Goal: Transaction & Acquisition: Book appointment/travel/reservation

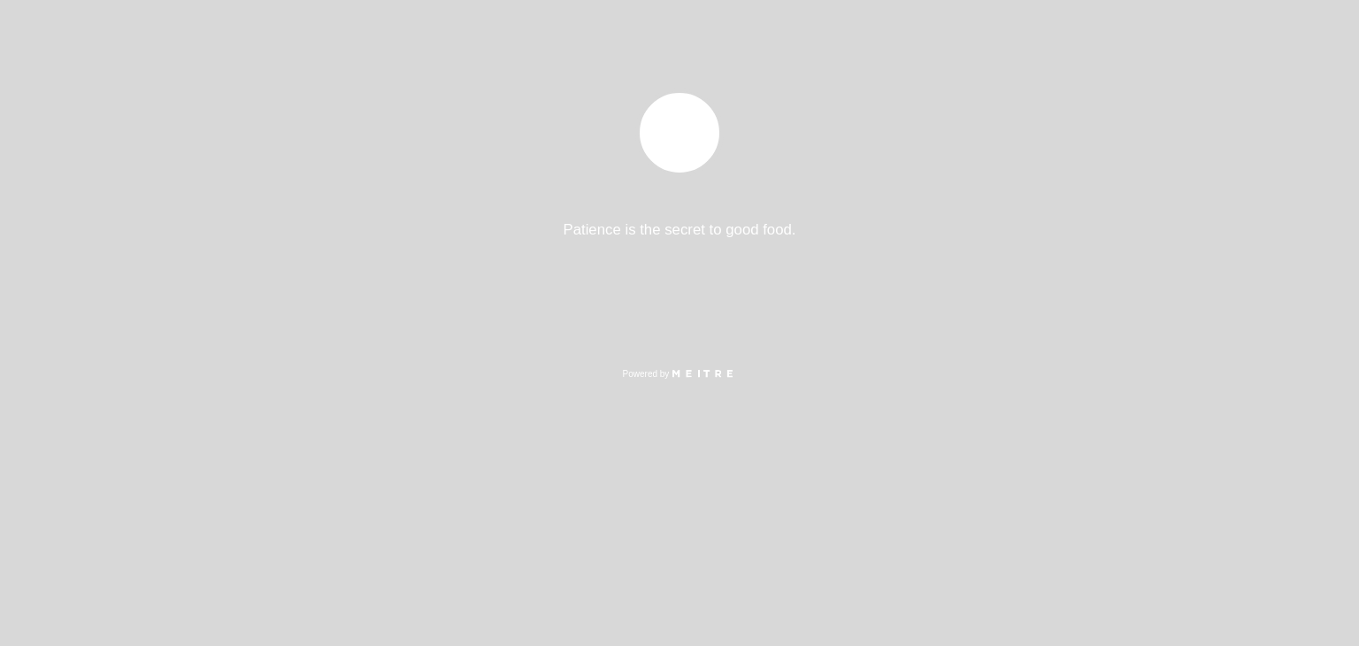
select select "es"
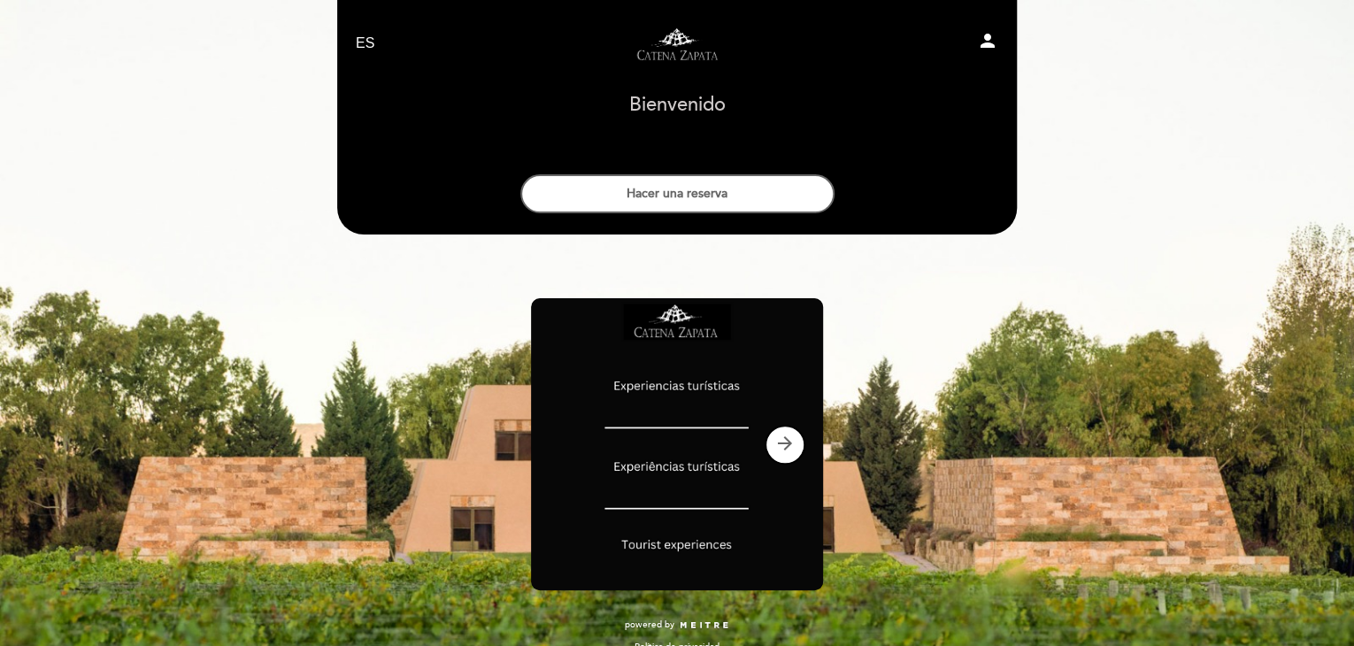
scroll to position [25, 0]
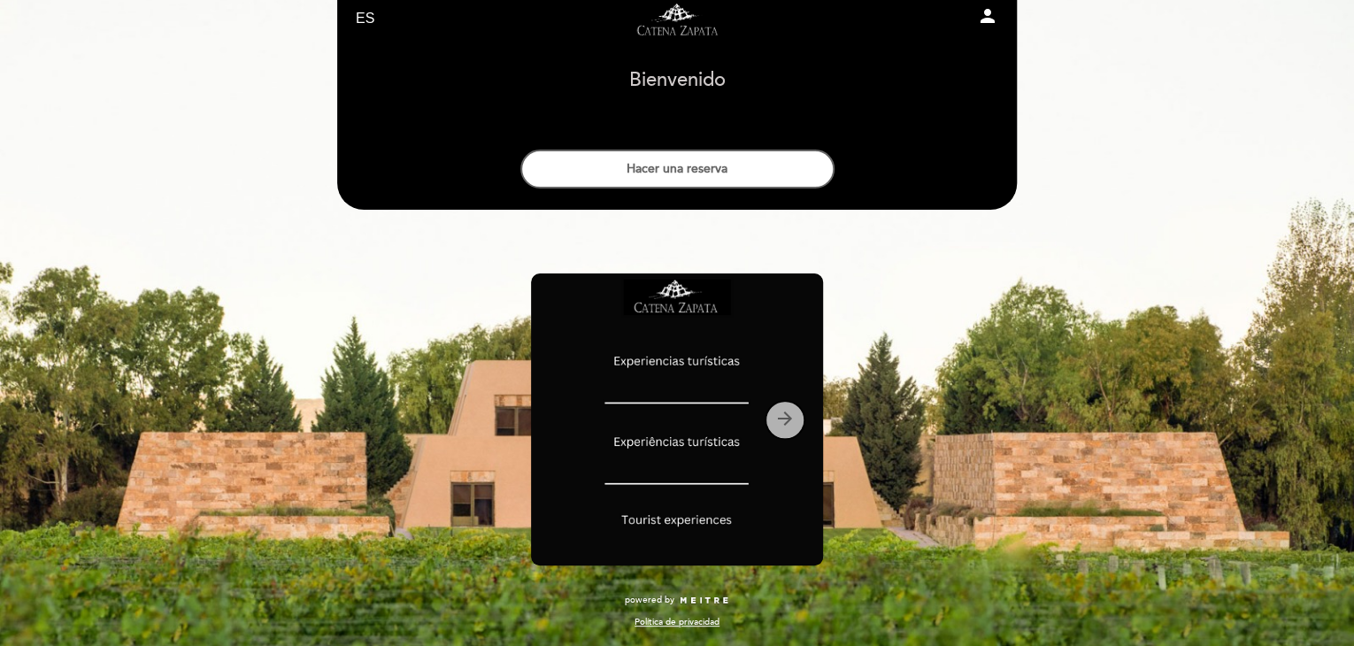
click at [791, 423] on icon "arrow_forward" at bounding box center [784, 418] width 21 height 21
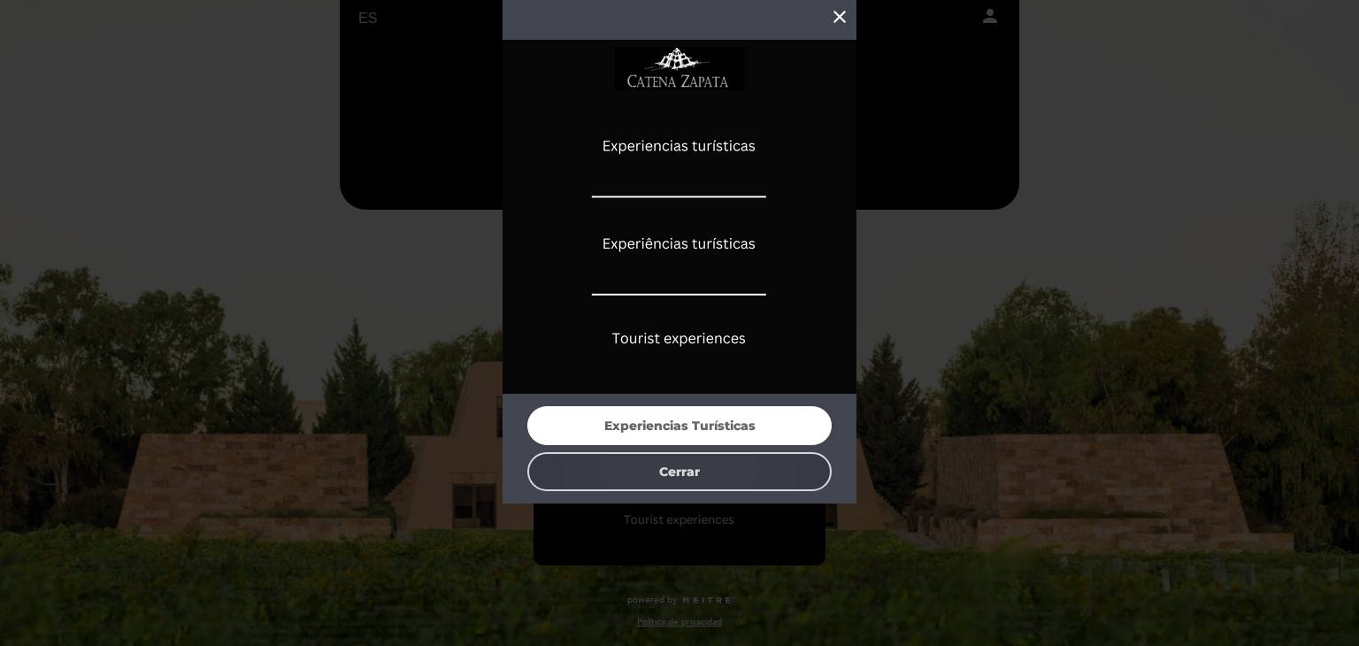
click at [785, 467] on button "Cerrar" at bounding box center [679, 471] width 304 height 39
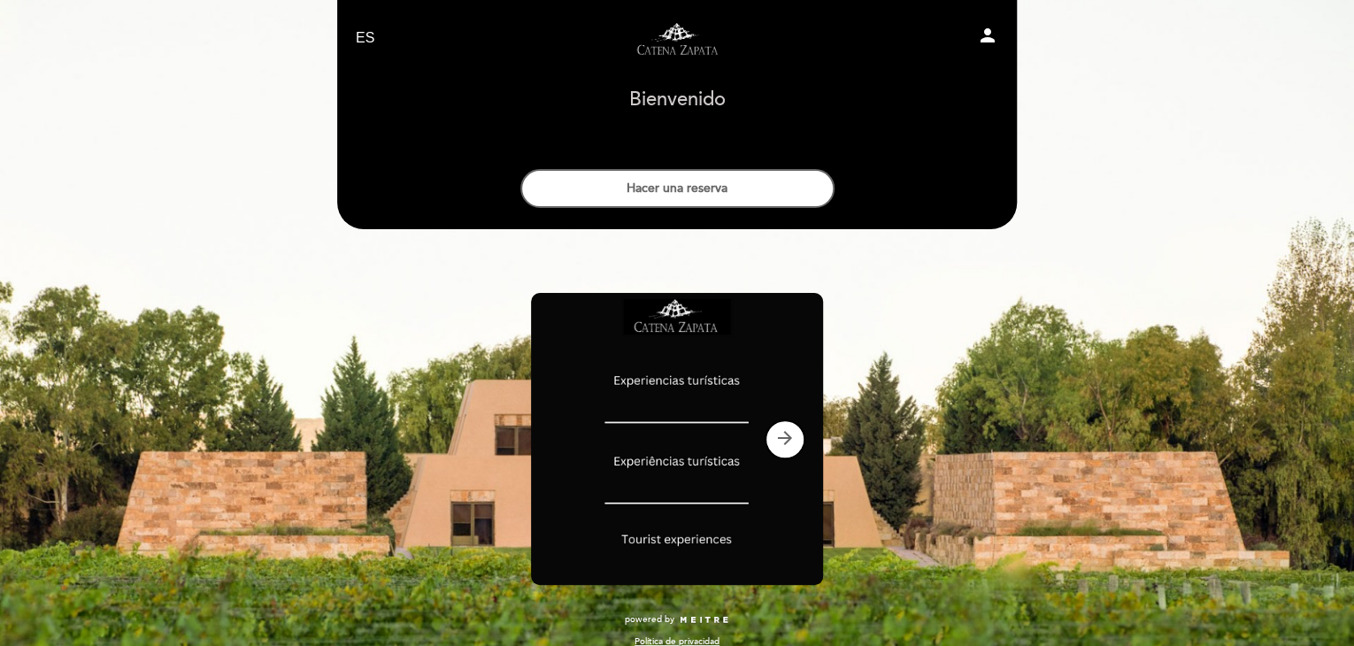
scroll to position [0, 0]
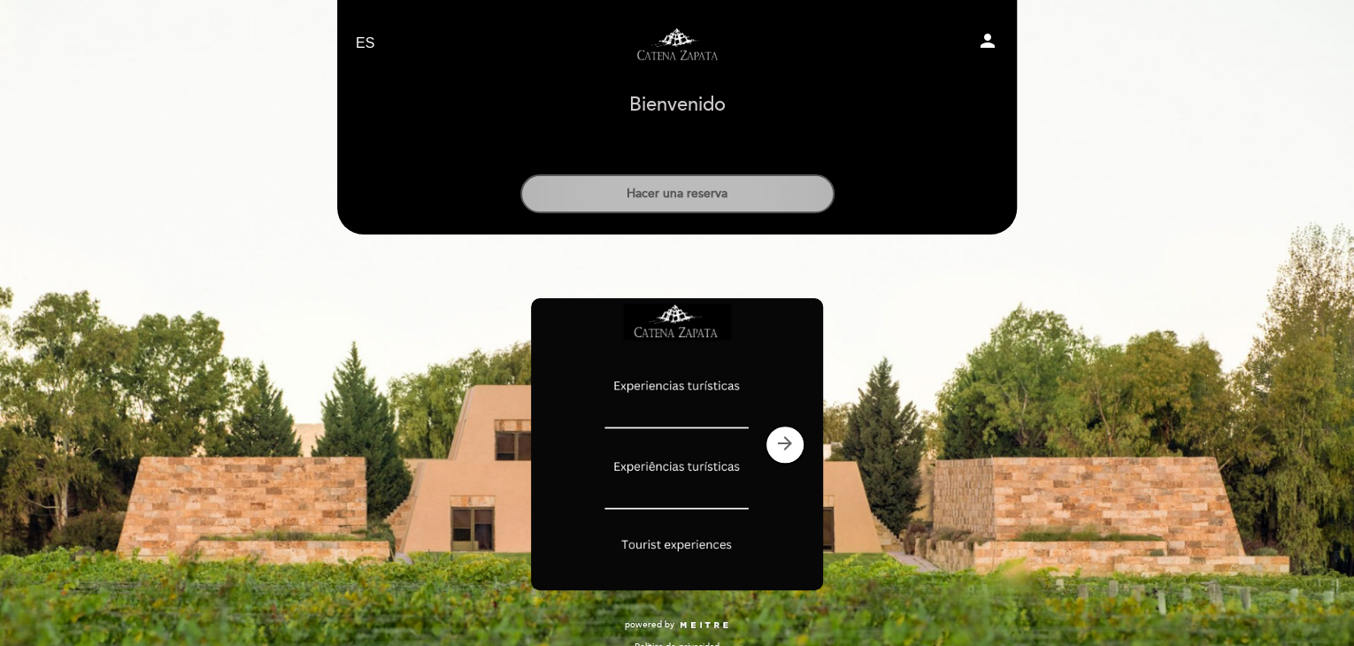
click at [708, 199] on button "Hacer una reserva" at bounding box center [677, 193] width 314 height 39
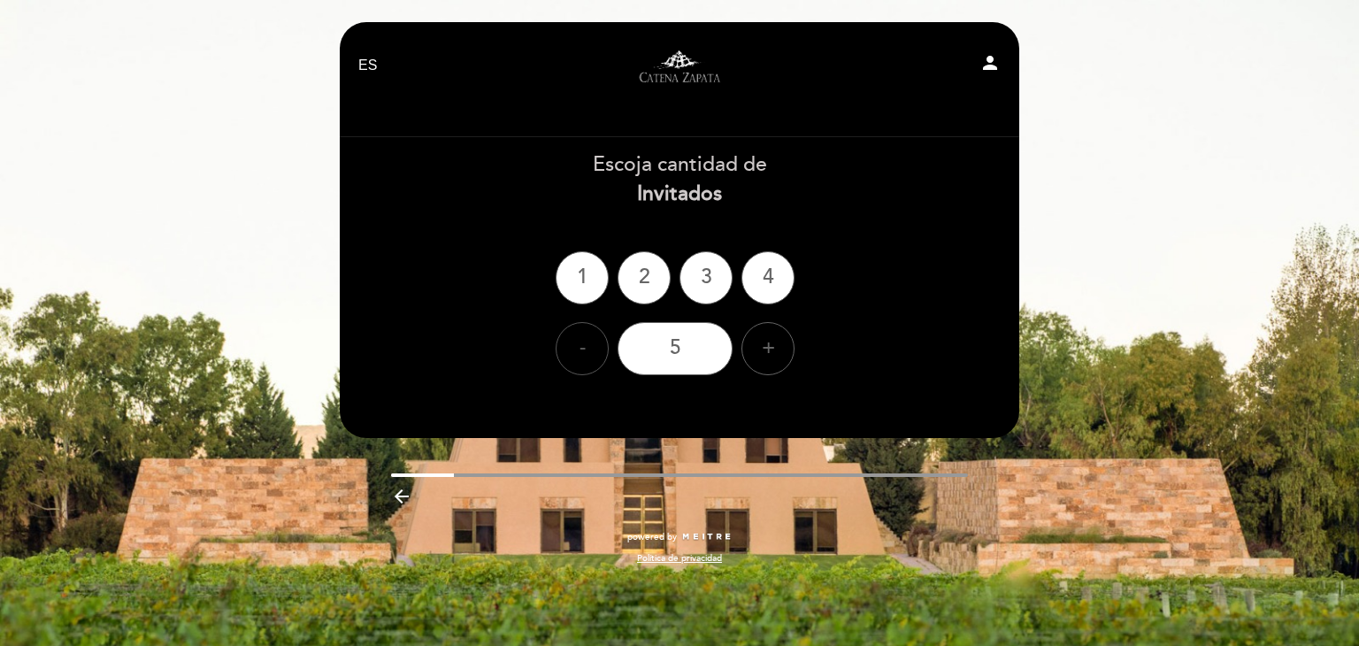
click at [589, 351] on div "-" at bounding box center [582, 348] width 53 height 53
click at [646, 284] on div "2" at bounding box center [644, 277] width 53 height 53
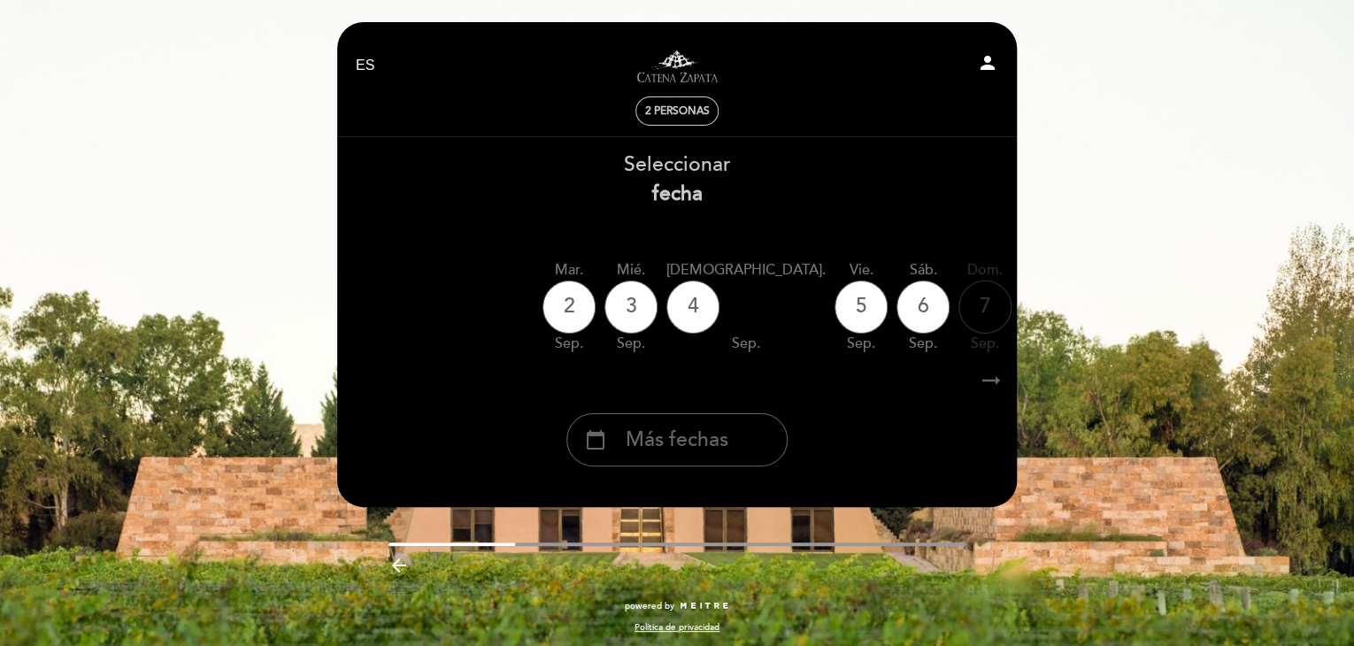
click at [991, 381] on icon "arrow_right_alt" at bounding box center [991, 381] width 27 height 38
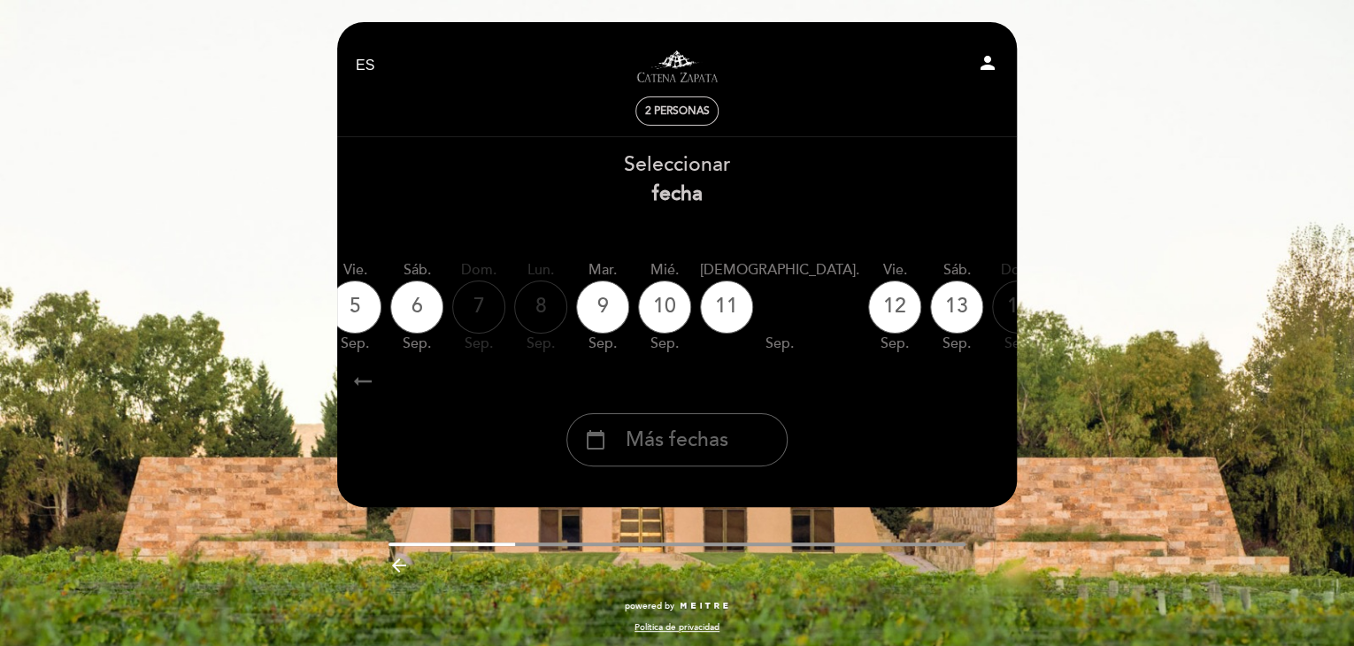
scroll to position [0, 516]
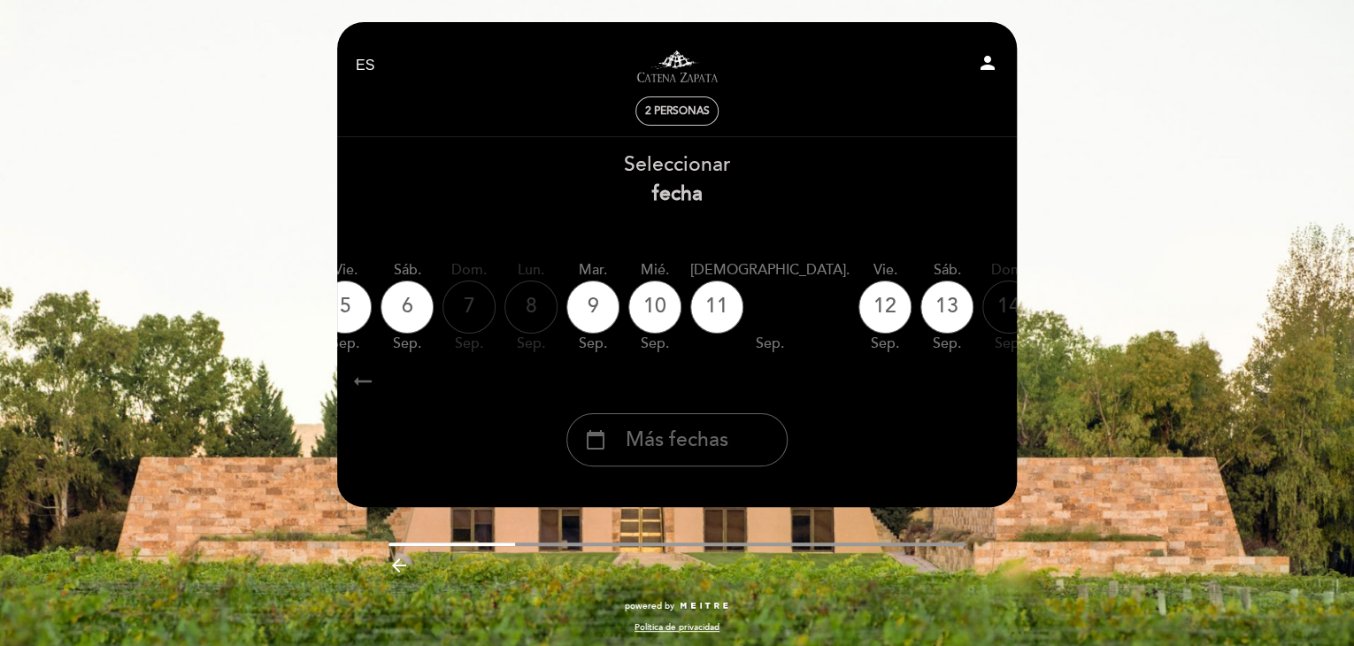
click at [991, 381] on icon "arrow_right_alt" at bounding box center [991, 381] width 27 height 38
click at [1184, 309] on icon "calendar_today" at bounding box center [1194, 306] width 21 height 30
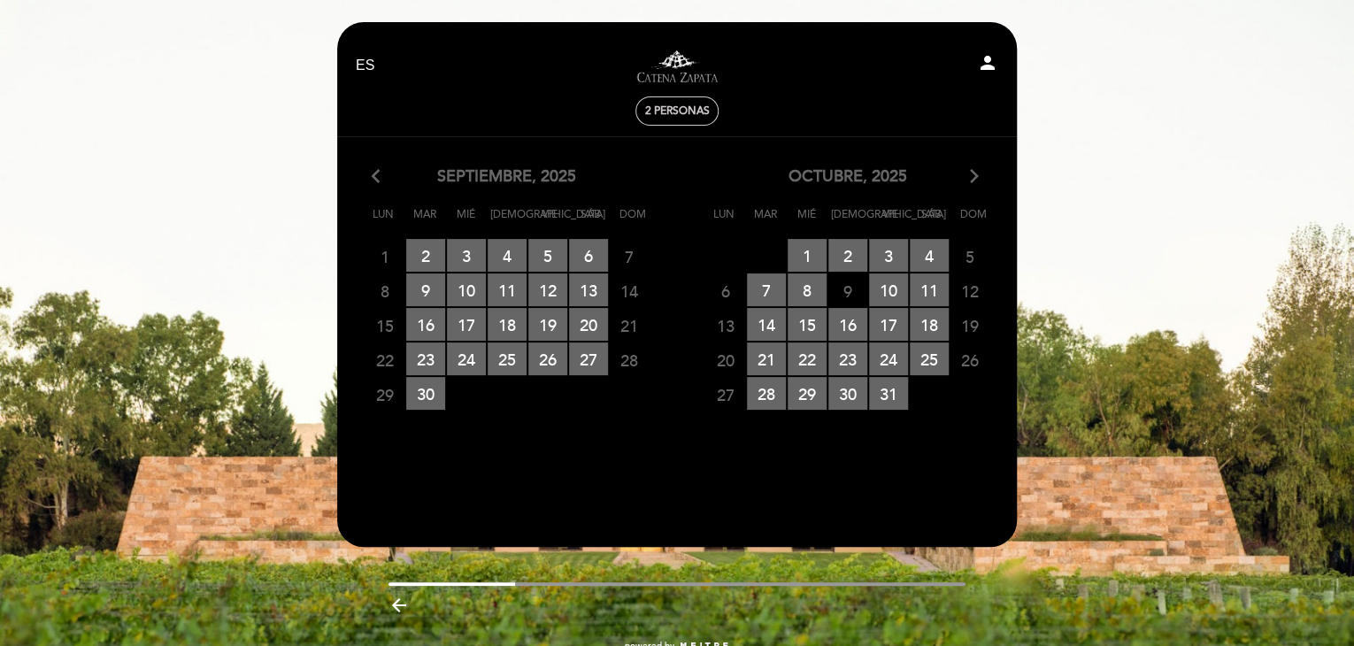
click at [976, 178] on icon "arrow_forward_ios" at bounding box center [974, 176] width 16 height 23
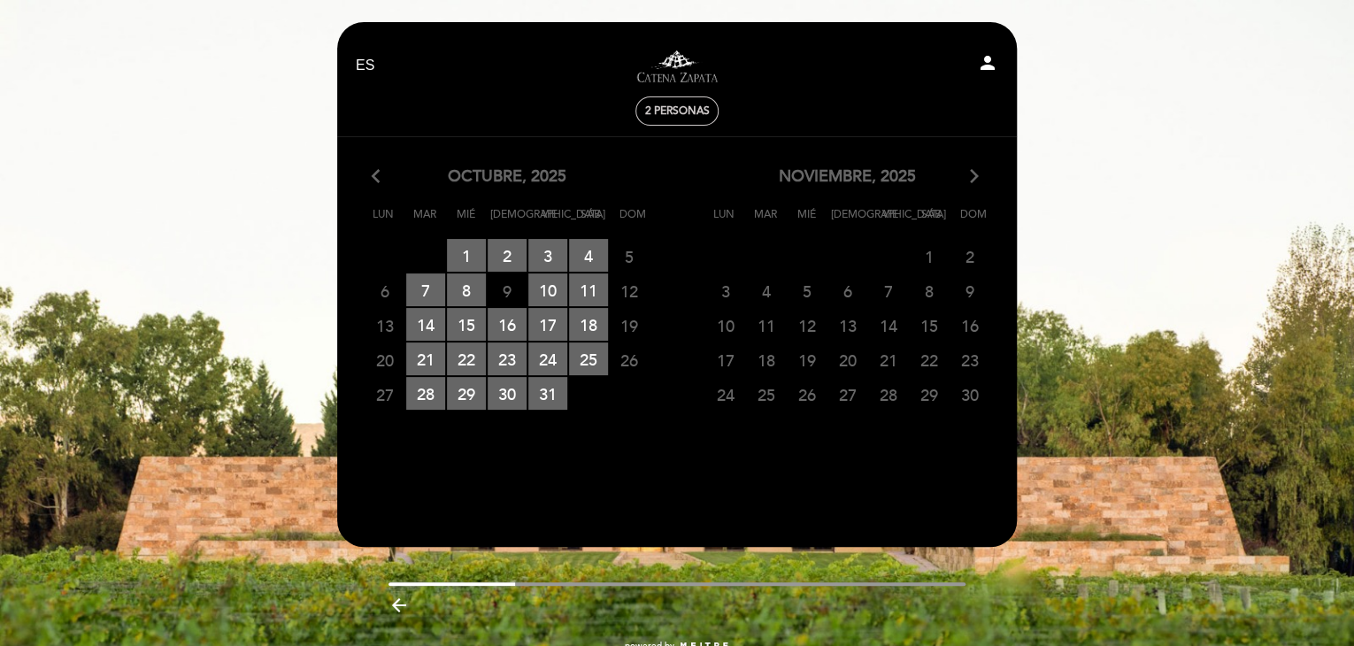
click at [976, 178] on icon "arrow_forward_ios" at bounding box center [974, 176] width 16 height 23
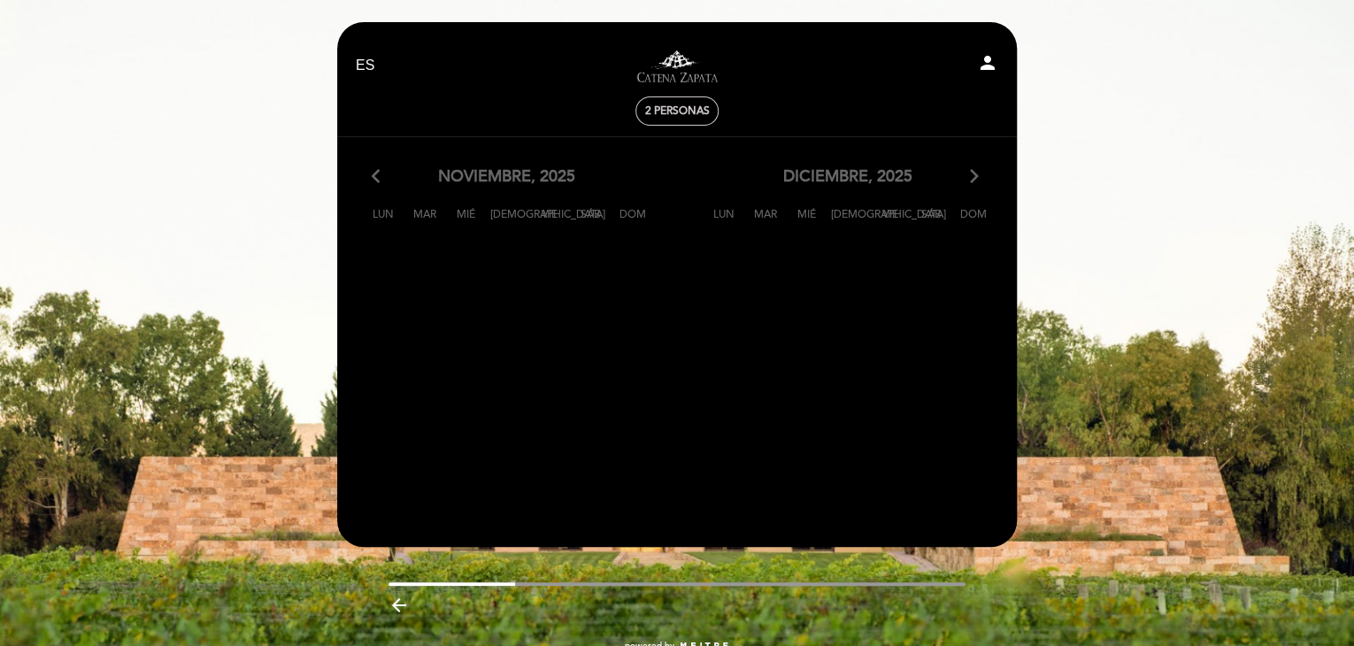
click at [372, 174] on icon "arrow_back_ios" at bounding box center [380, 176] width 16 height 23
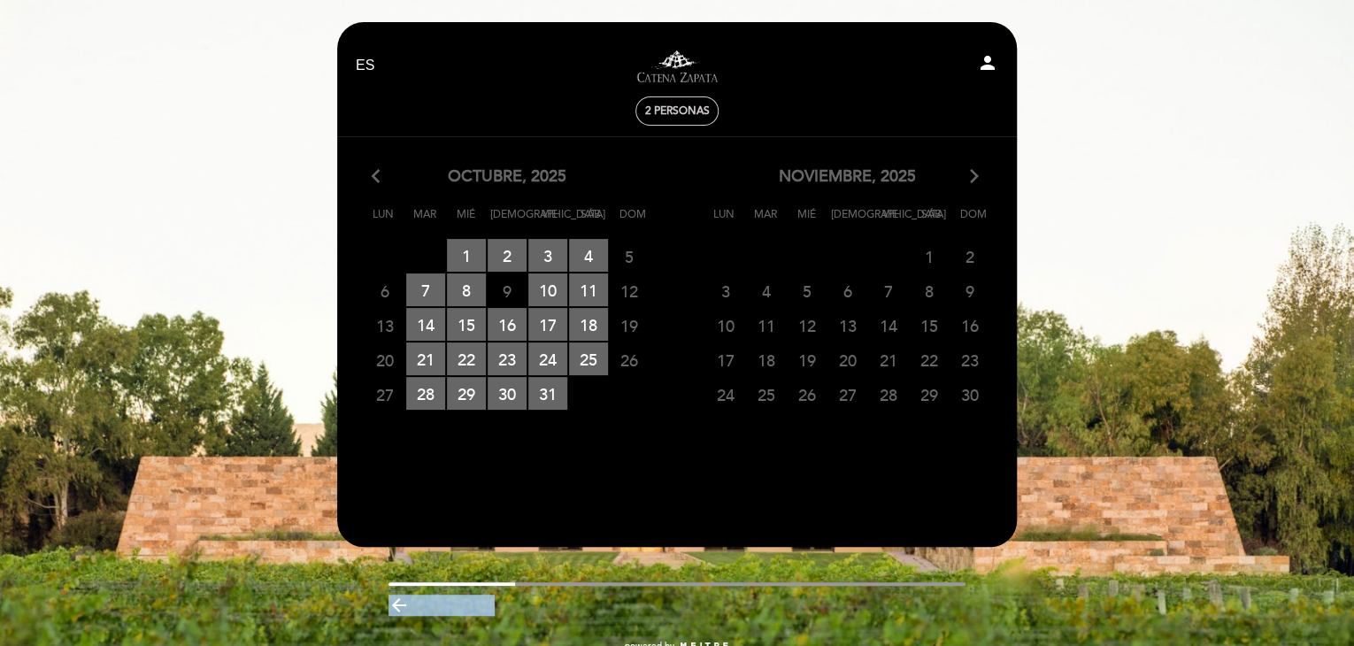
drag, startPoint x: 492, startPoint y: 585, endPoint x: 631, endPoint y: 603, distance: 140.1
click at [628, 605] on div "arrow_backward" at bounding box center [677, 602] width 706 height 40
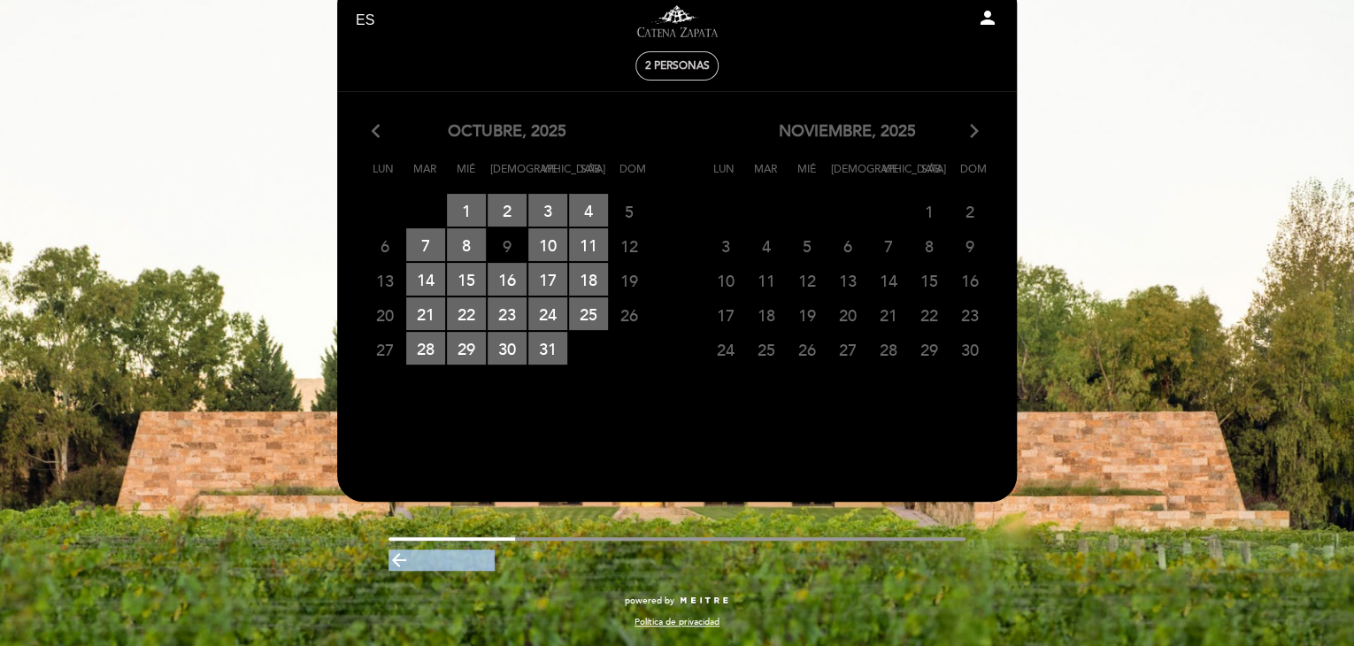
scroll to position [0, 0]
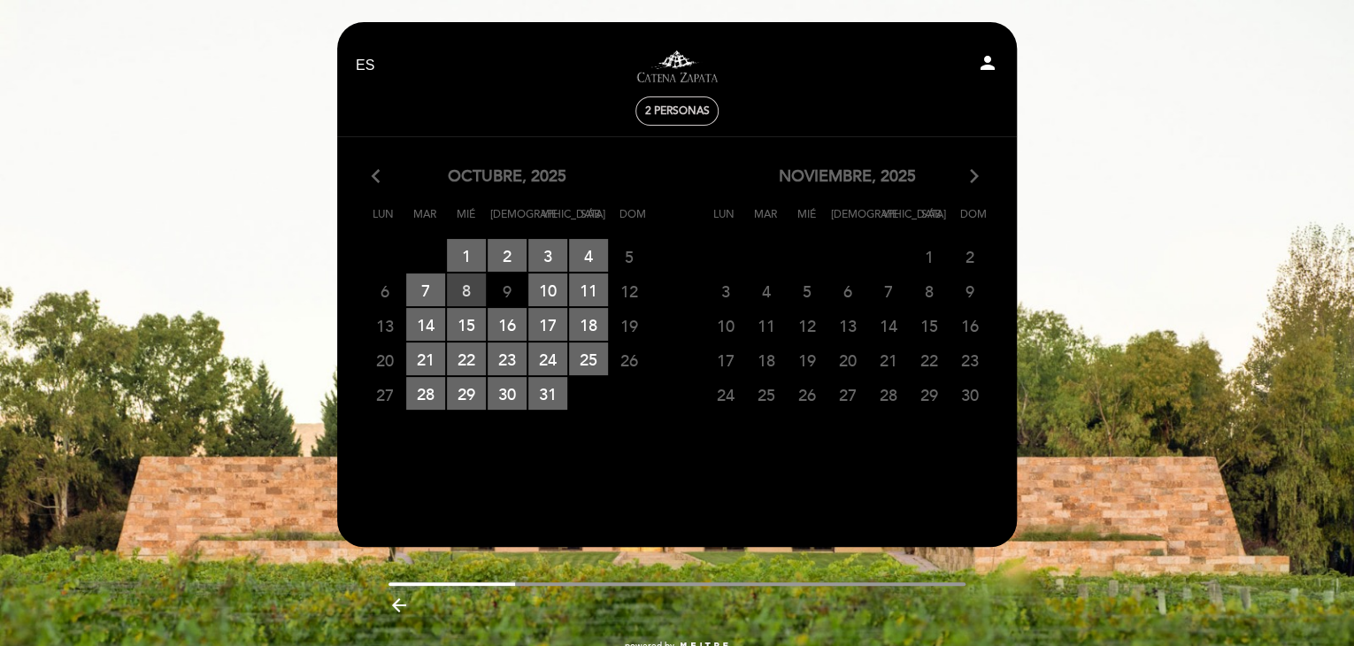
click at [468, 284] on span "8 RESERVAS DISPONIBLES" at bounding box center [466, 289] width 39 height 33
